Goal: Task Accomplishment & Management: Use online tool/utility

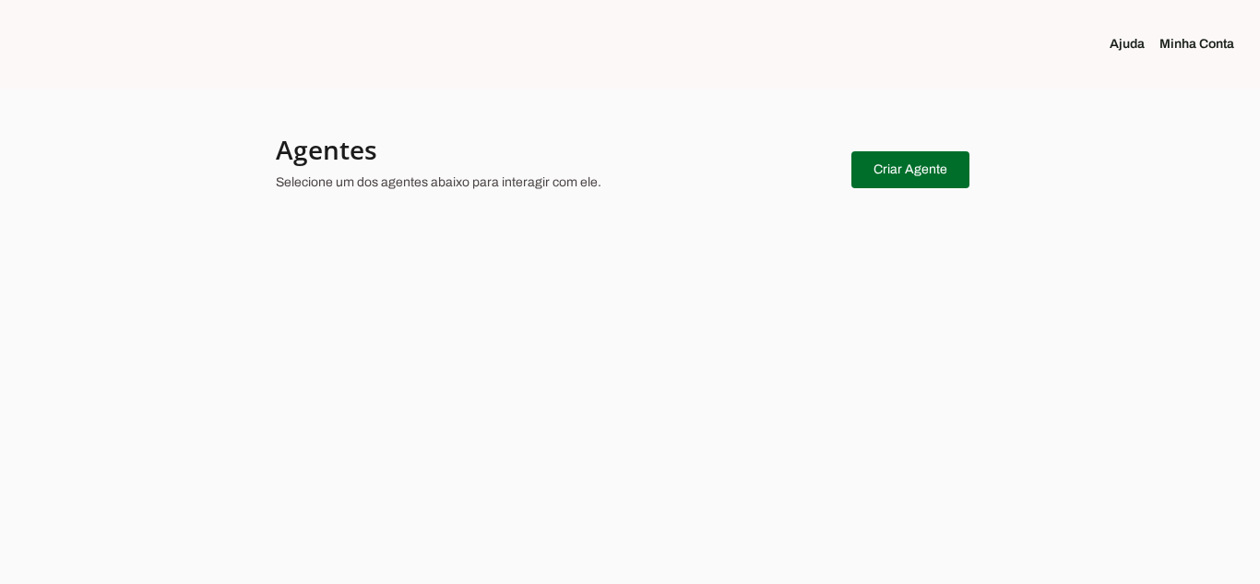
drag, startPoint x: 319, startPoint y: 160, endPoint x: 917, endPoint y: 166, distance: 597.8
click at [320, 160] on h4 "Agentes" at bounding box center [556, 149] width 561 height 33
click at [912, 162] on span at bounding box center [910, 170] width 118 height 44
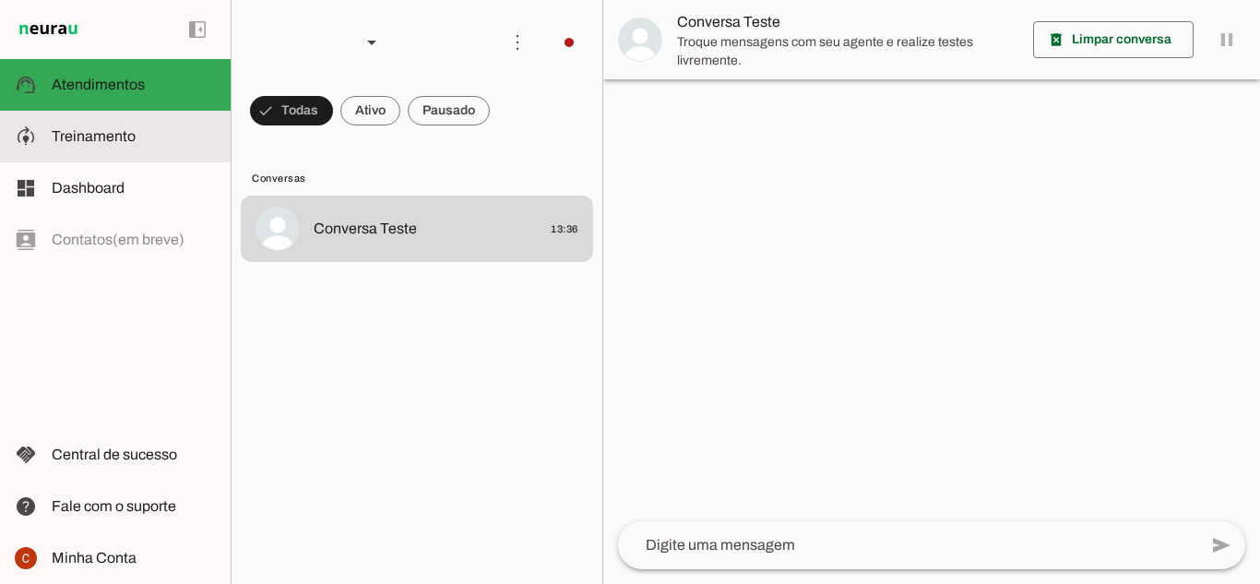
click at [116, 133] on span "Treinamento" at bounding box center [94, 136] width 84 height 16
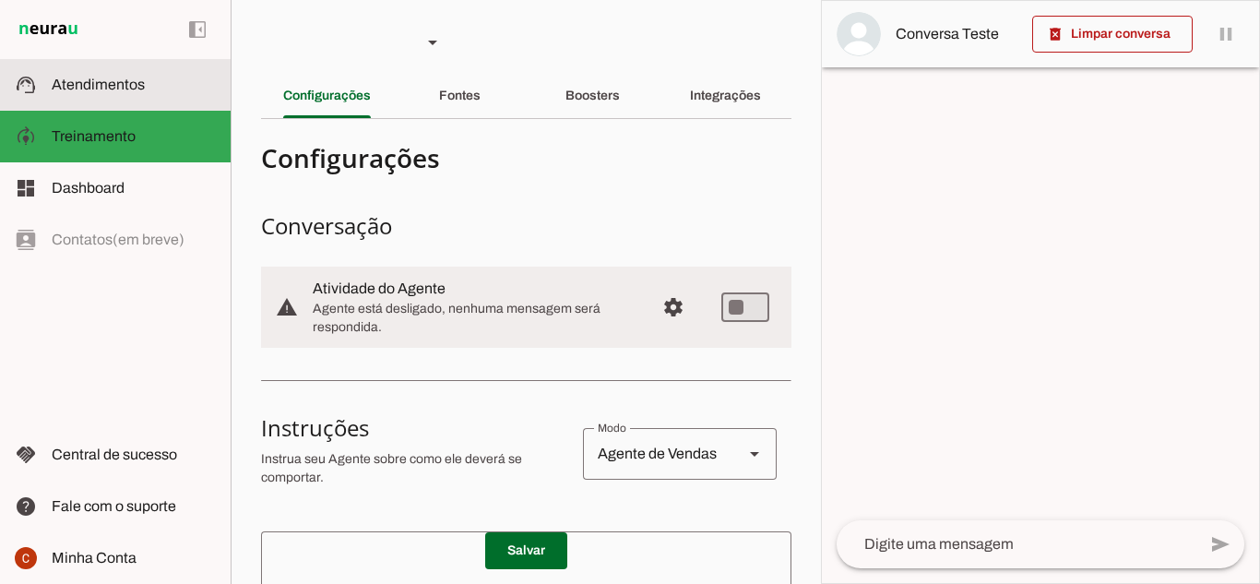
click at [109, 82] on span "Atendimentos" at bounding box center [98, 85] width 93 height 16
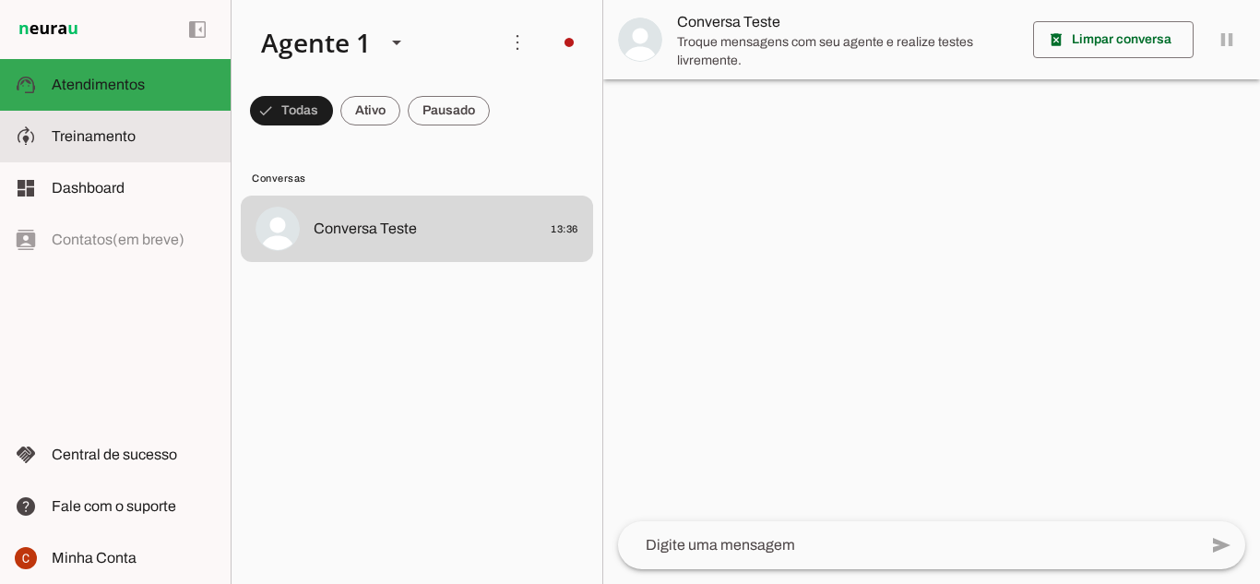
click at [129, 122] on md-item "model_training Treinamento Treinamento" at bounding box center [115, 137] width 231 height 52
